Goal: Share content: Share content

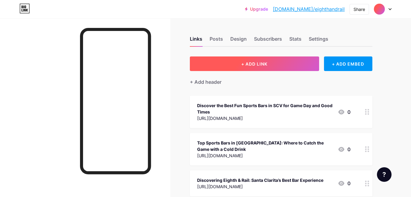
click at [280, 62] on button "+ ADD LINK" at bounding box center [254, 64] width 129 height 15
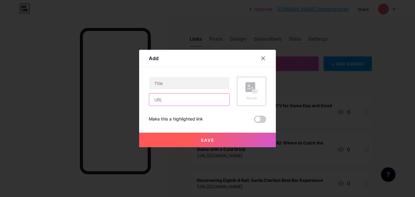
drag, startPoint x: 163, startPoint y: 104, endPoint x: 146, endPoint y: 86, distance: 25.4
click at [163, 104] on input "text" at bounding box center [189, 100] width 80 height 12
paste input "[URL][DOMAIN_NAME]"
type input "[URL][DOMAIN_NAME]"
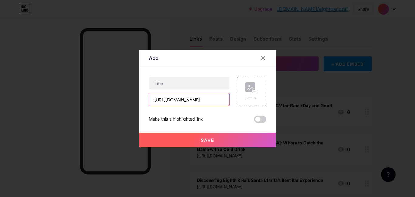
scroll to position [0, 0]
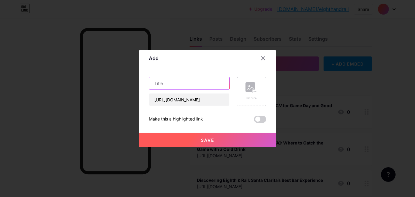
click at [204, 85] on input "text" at bounding box center [189, 83] width 80 height 12
paste input "Must-Visit Bar in [GEOGRAPHIC_DATA]: A Local Favorite"
type input "Must-Visit Bar in [GEOGRAPHIC_DATA]: A Local Favorite"
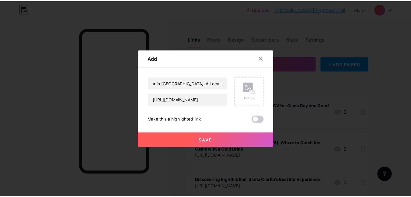
scroll to position [0, 0]
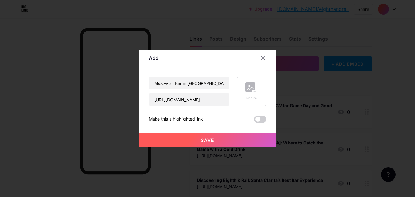
click at [199, 155] on div at bounding box center [207, 98] width 415 height 197
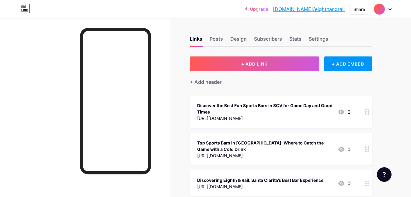
click at [199, 147] on div "Top Sports Bars in [GEOGRAPHIC_DATA]: Where to Catch the Game with a Cold Drink" at bounding box center [265, 146] width 136 height 13
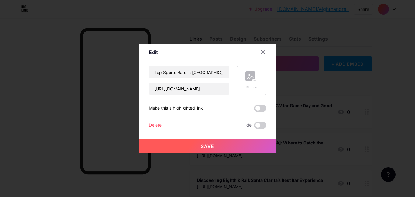
click at [219, 144] on button "Save" at bounding box center [207, 146] width 137 height 15
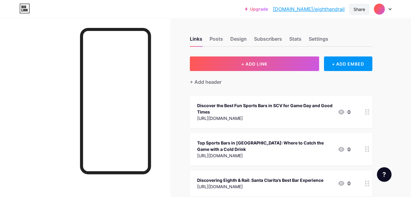
click at [361, 5] on div "Share" at bounding box center [358, 9] width 19 height 11
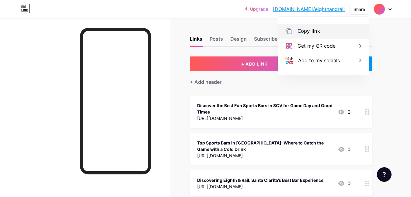
drag, startPoint x: 295, startPoint y: 33, endPoint x: 280, endPoint y: 36, distance: 15.8
click at [295, 33] on div "Copy link" at bounding box center [323, 31] width 91 height 15
click at [0, 113] on div at bounding box center [85, 116] width 170 height 197
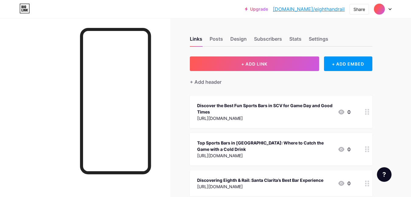
click at [8, 85] on div at bounding box center [85, 116] width 170 height 197
click at [34, 94] on div at bounding box center [85, 116] width 170 height 197
click at [60, 105] on div at bounding box center [85, 116] width 170 height 197
click at [81, 135] on div at bounding box center [115, 101] width 71 height 147
click at [19, 121] on div at bounding box center [85, 116] width 170 height 197
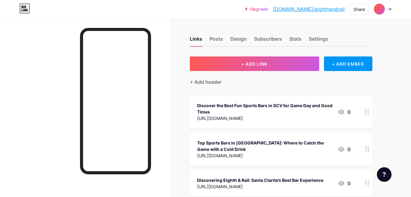
click at [11, 102] on div at bounding box center [85, 116] width 170 height 197
click at [45, 121] on div at bounding box center [85, 116] width 170 height 197
click at [46, 111] on div at bounding box center [85, 116] width 170 height 197
click at [51, 106] on div at bounding box center [85, 116] width 170 height 197
click at [63, 99] on div at bounding box center [85, 116] width 170 height 197
